Goal: Find specific page/section: Find specific page/section

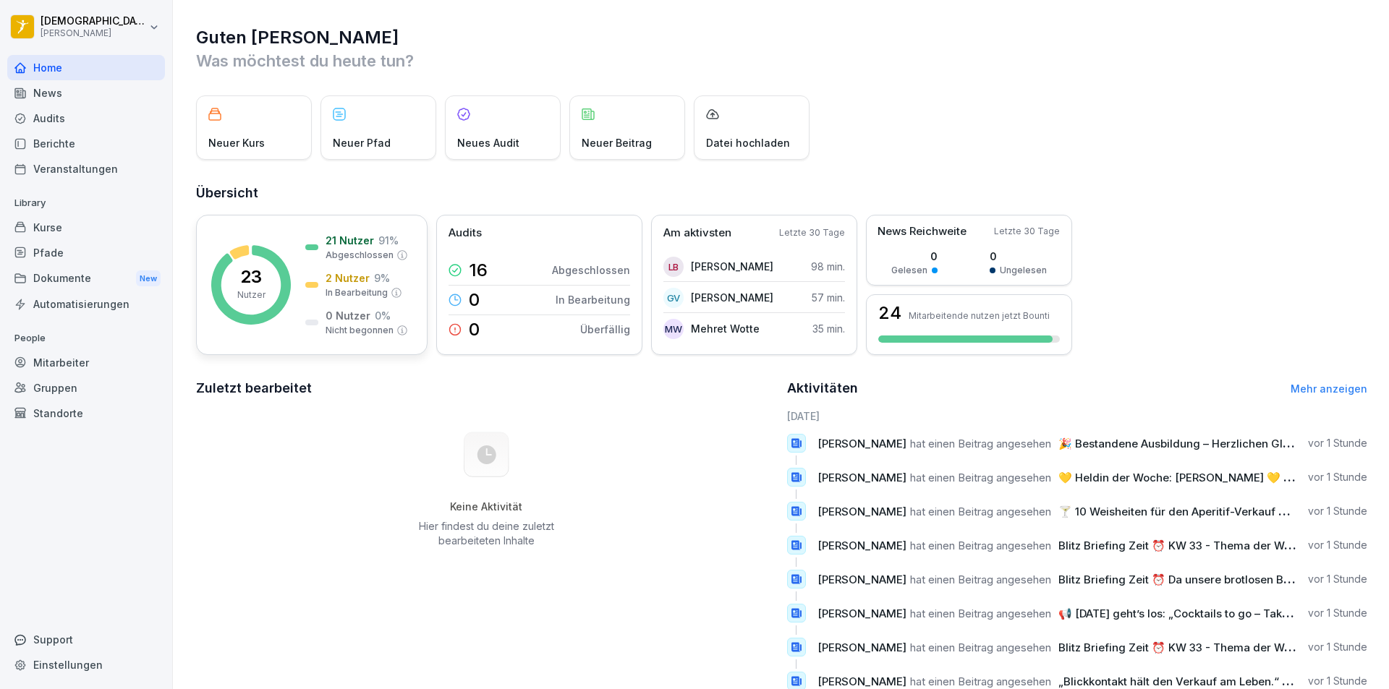
click at [322, 248] on div "21 Nutzer 91 % Abgeschlossen" at bounding box center [356, 247] width 103 height 29
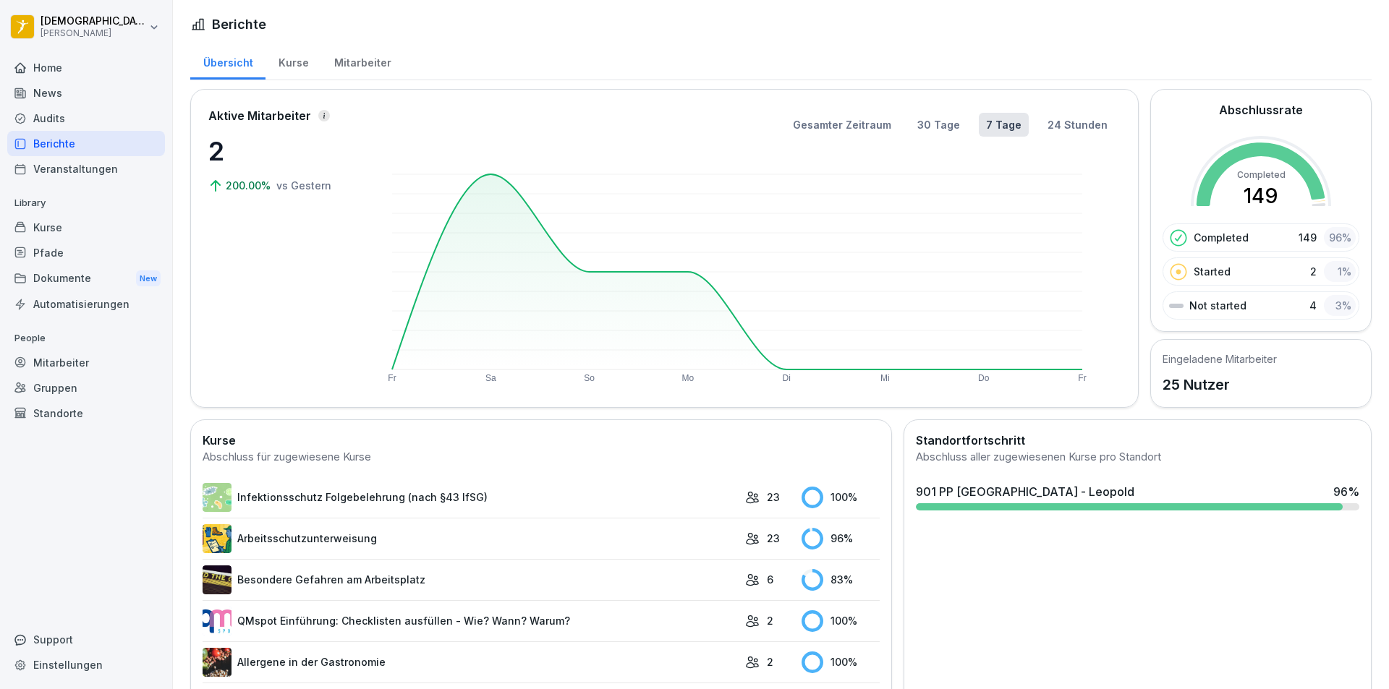
click at [336, 65] on div "Mitarbeiter" at bounding box center [362, 61] width 82 height 37
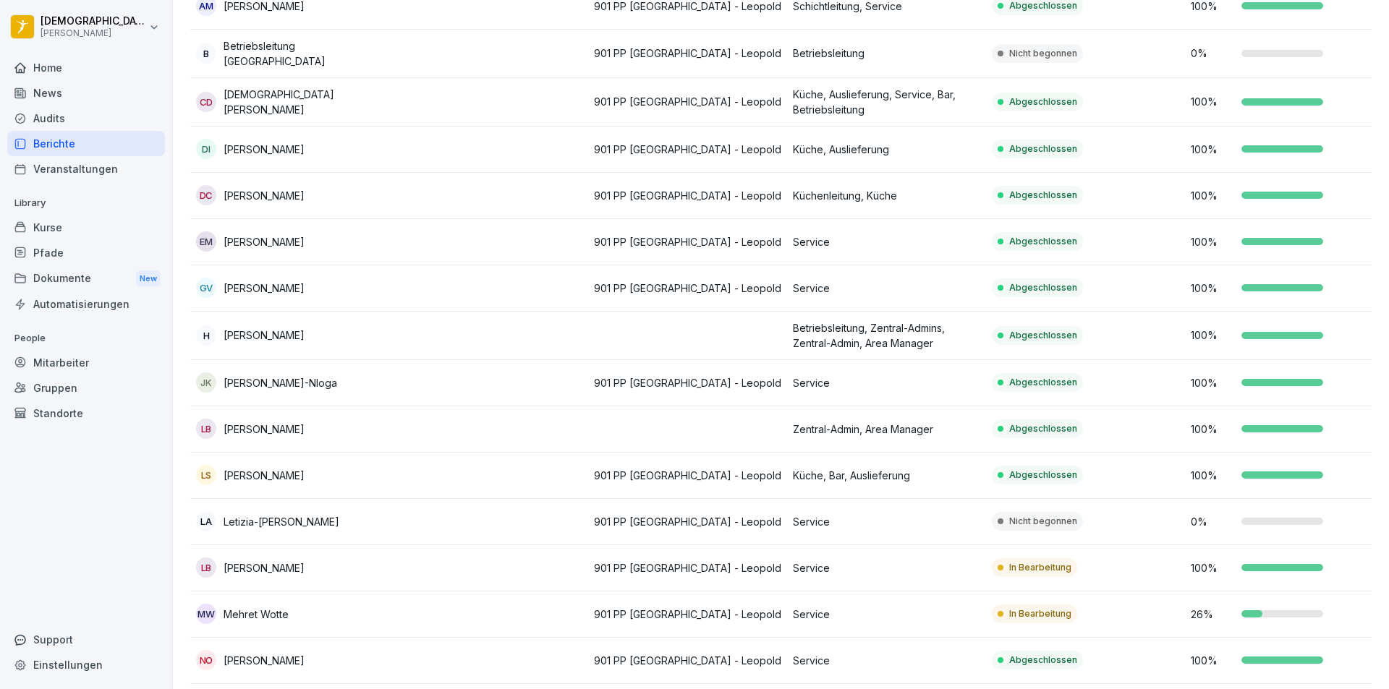
scroll to position [362, 0]
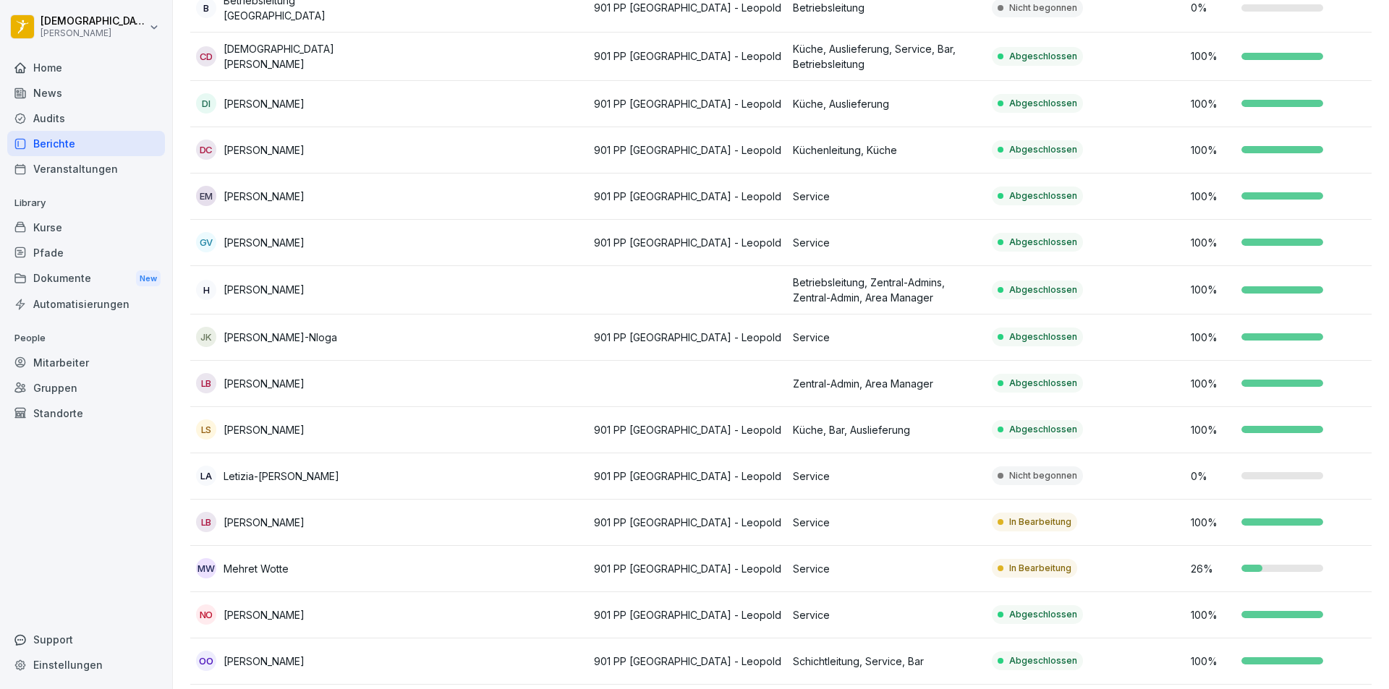
click at [404, 519] on td at bounding box center [488, 523] width 199 height 46
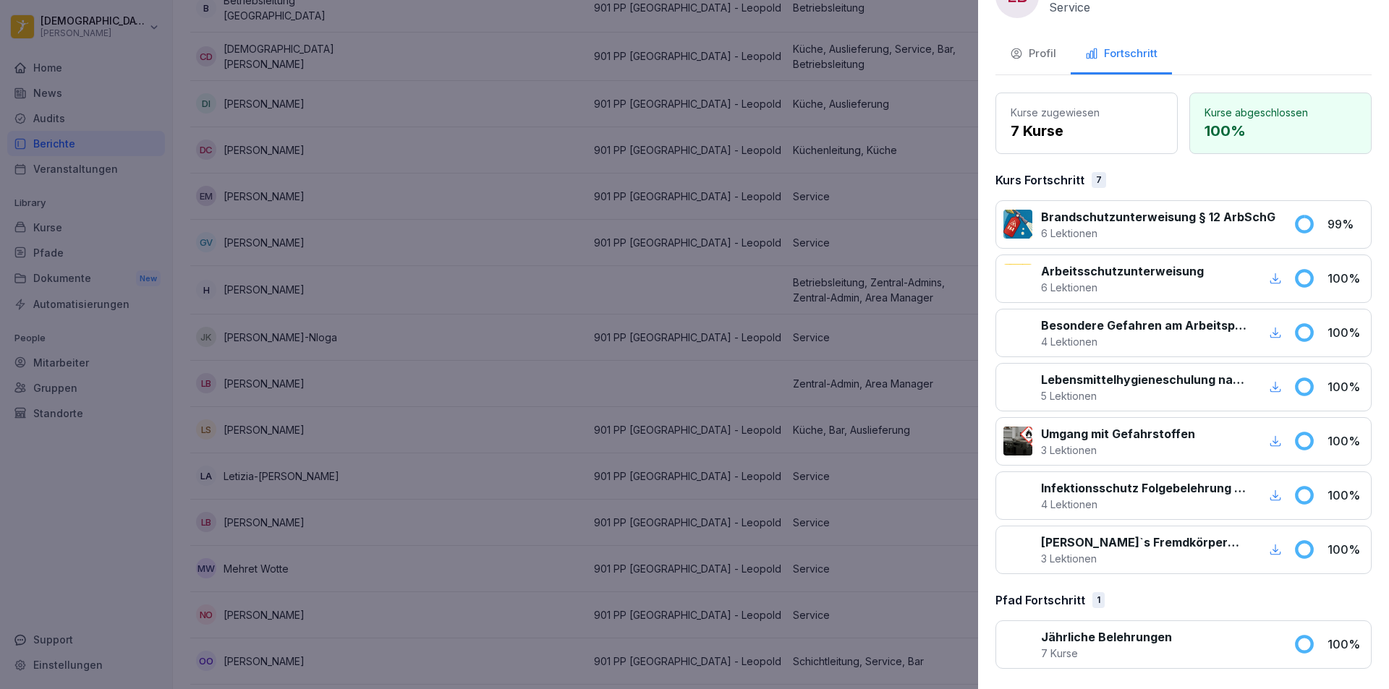
scroll to position [0, 0]
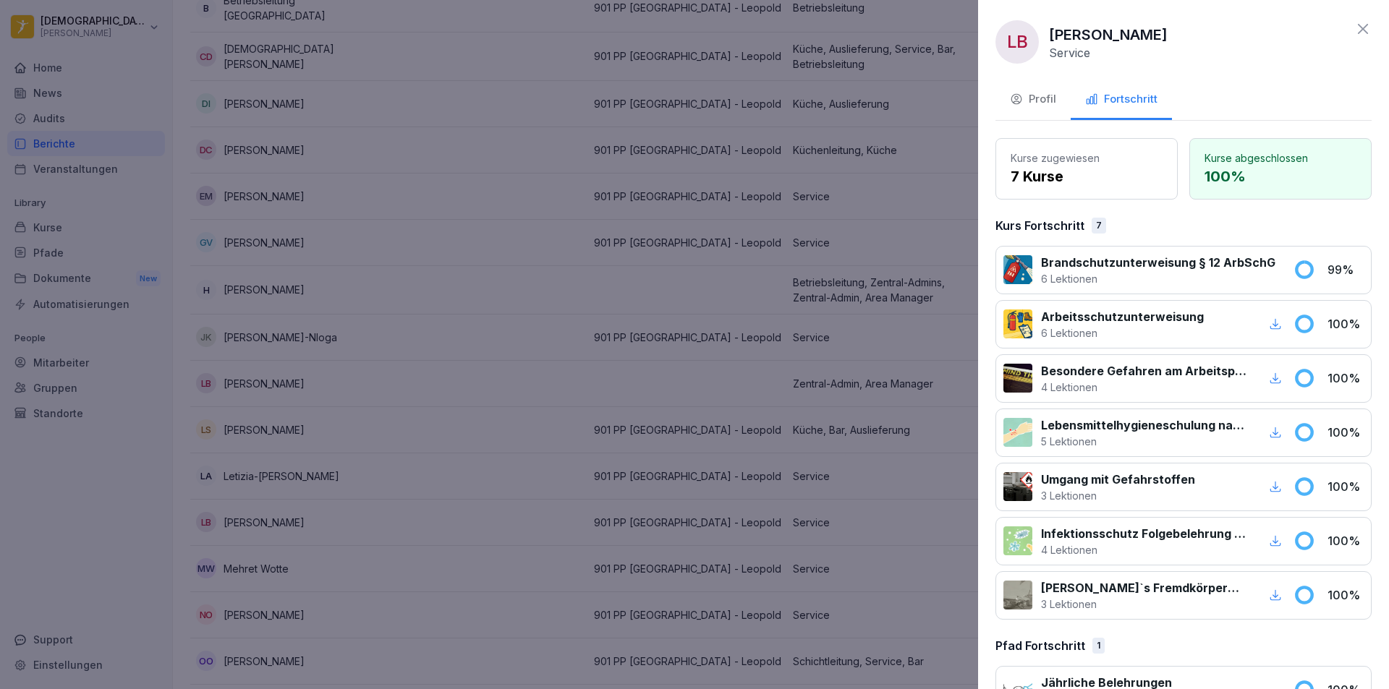
click at [502, 225] on div at bounding box center [694, 344] width 1389 height 689
